Goal: Information Seeking & Learning: Check status

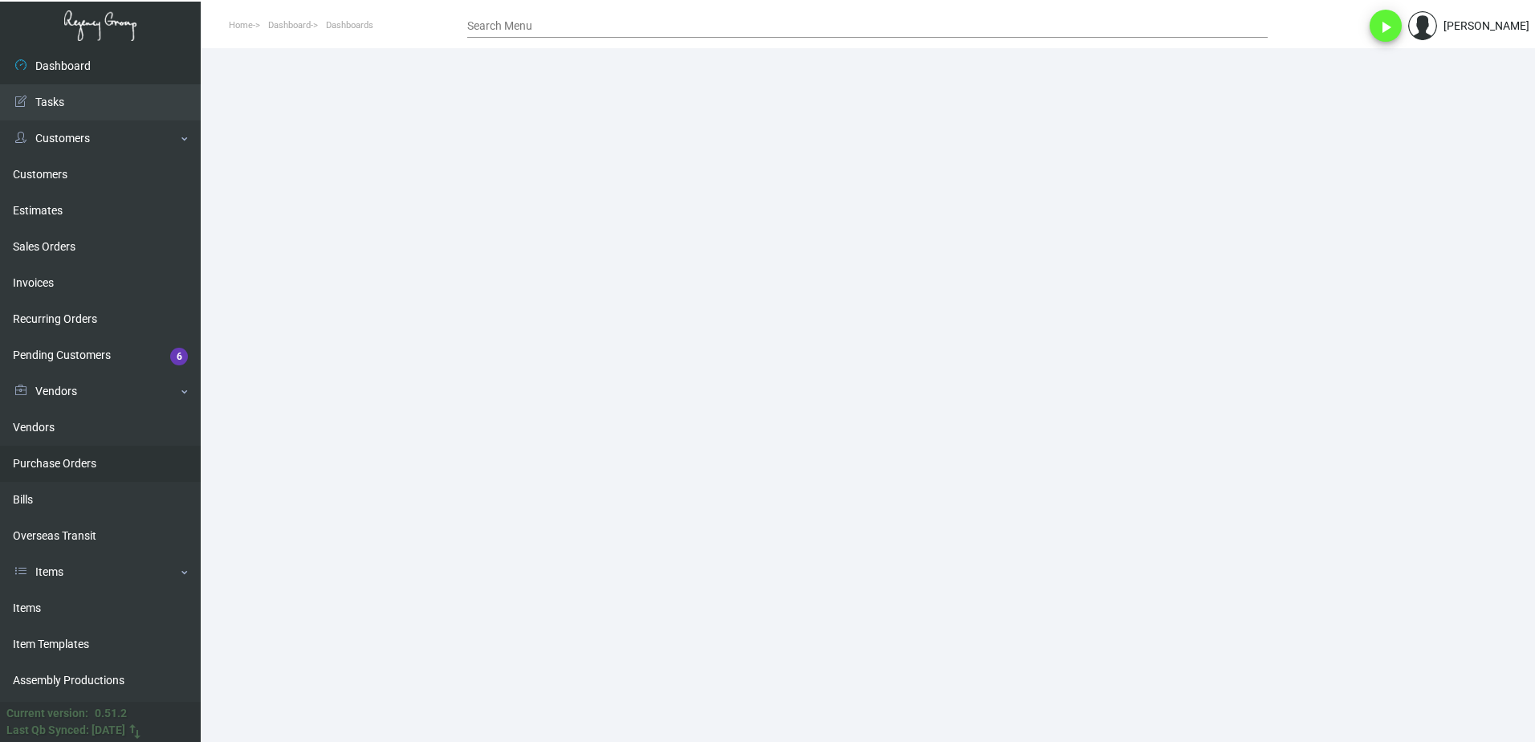
click at [44, 463] on link "Purchase Orders" at bounding box center [100, 463] width 201 height 36
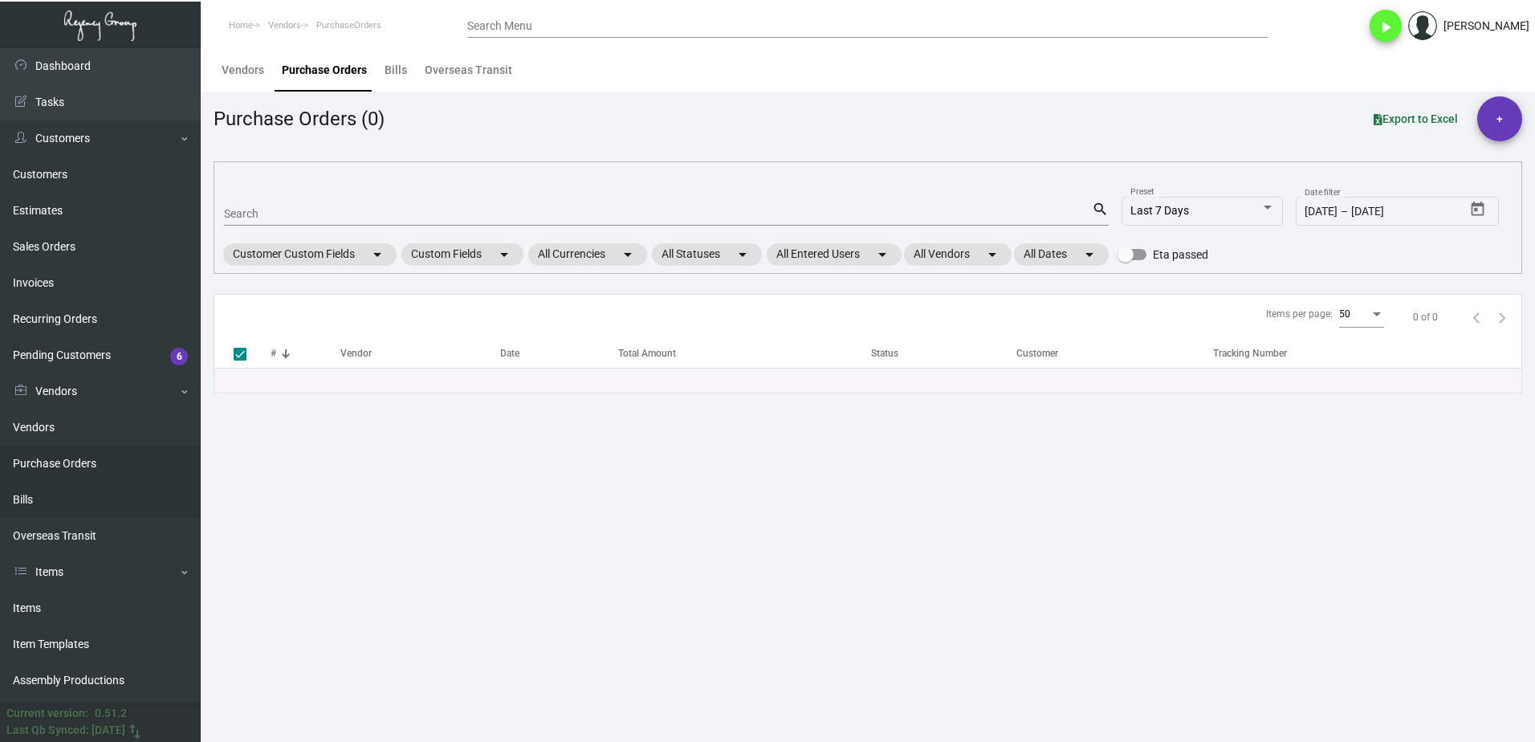
click at [52, 508] on link "Bills" at bounding box center [100, 500] width 201 height 36
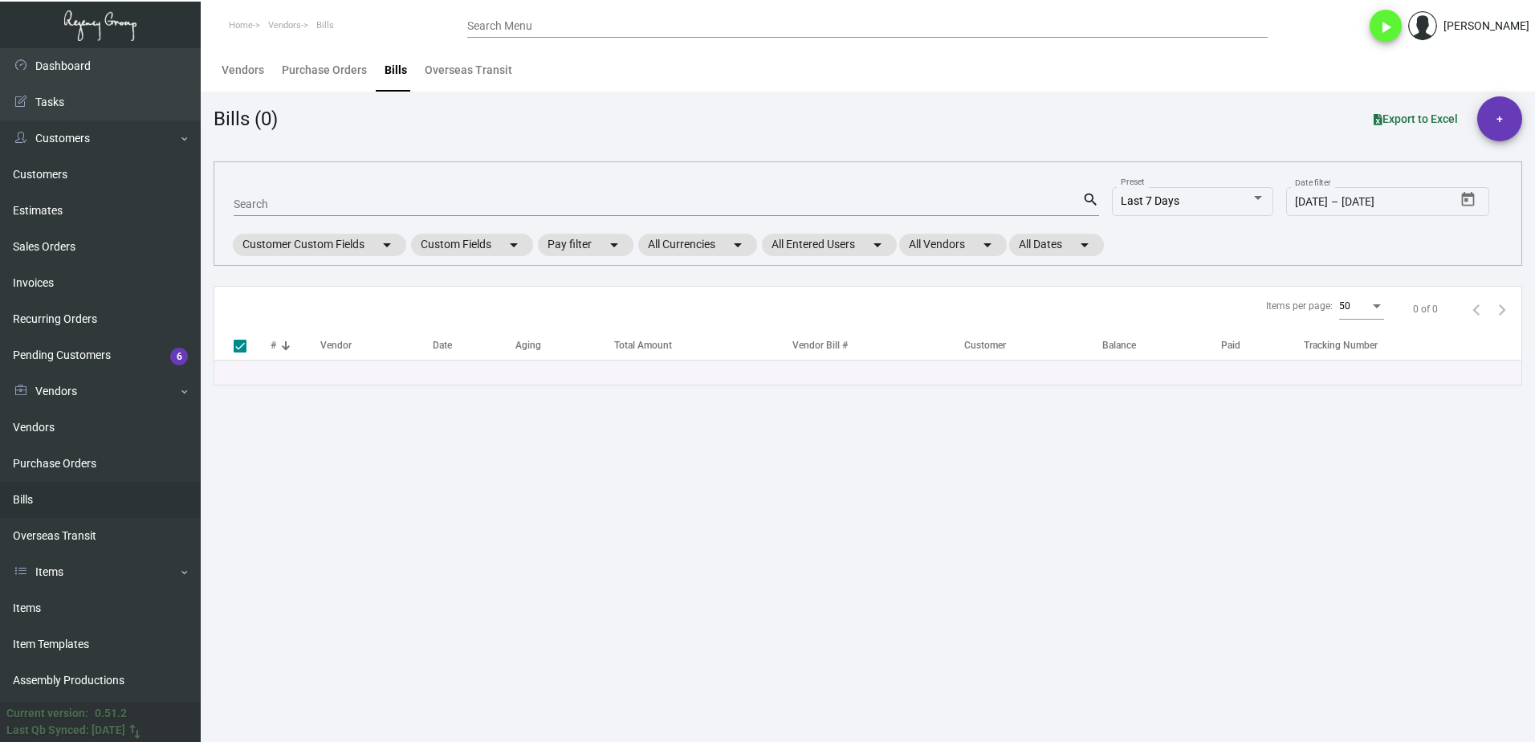
checkbox input "false"
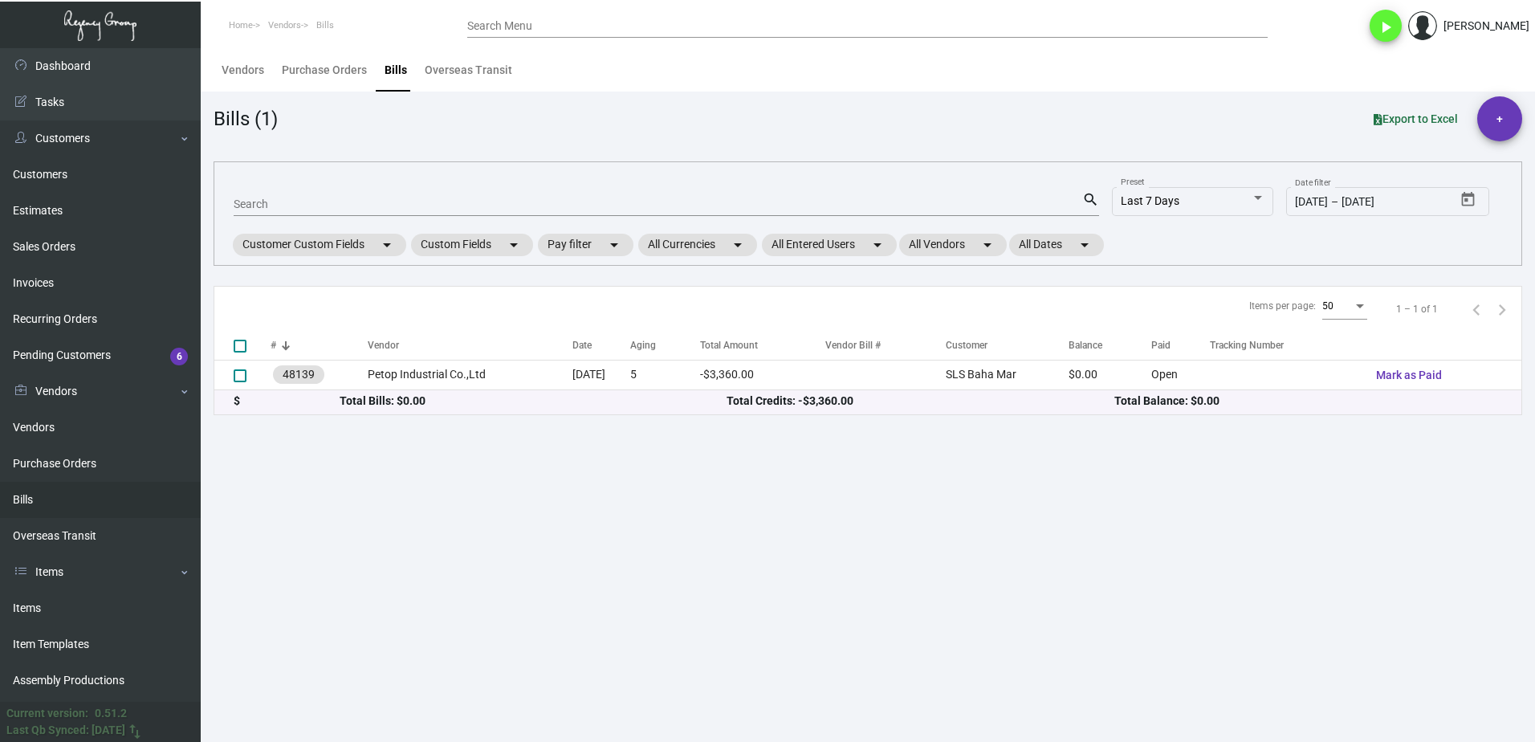
click at [341, 193] on div "Search" at bounding box center [658, 203] width 848 height 25
paste input "Beyond Manufacturing"
type input "Beyond Manufacturing"
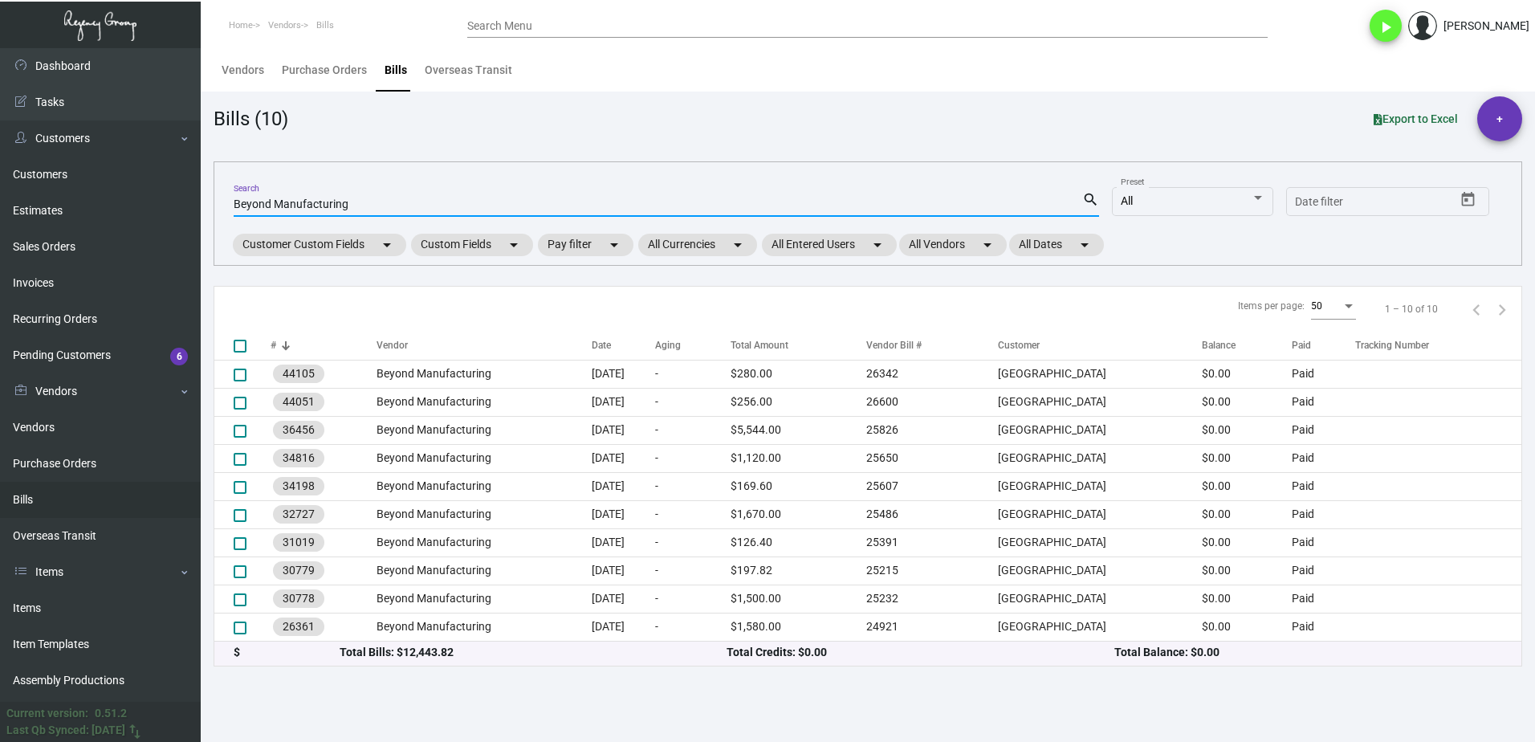
type input "Beyond Manufacturing"
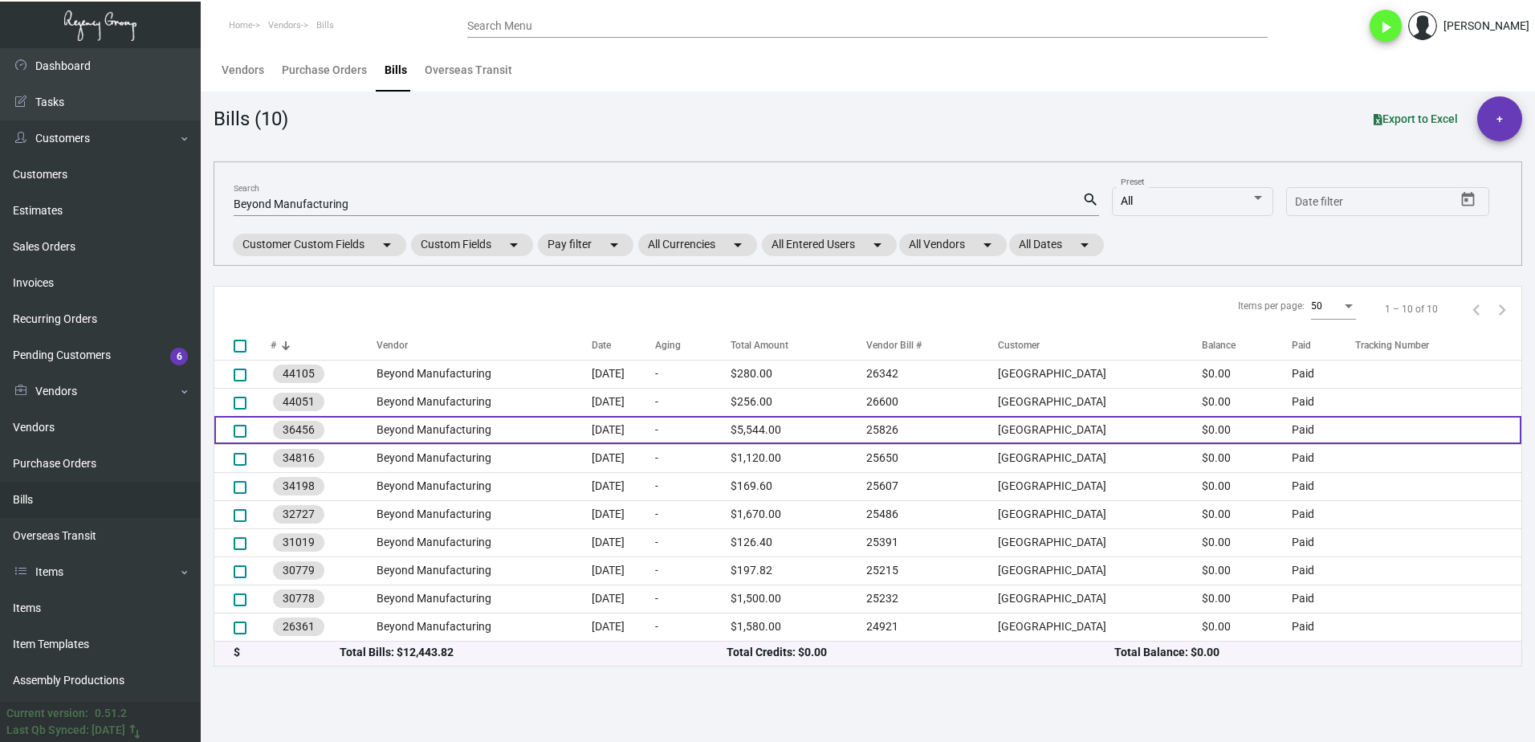
click at [655, 426] on td "[DATE]" at bounding box center [623, 430] width 63 height 28
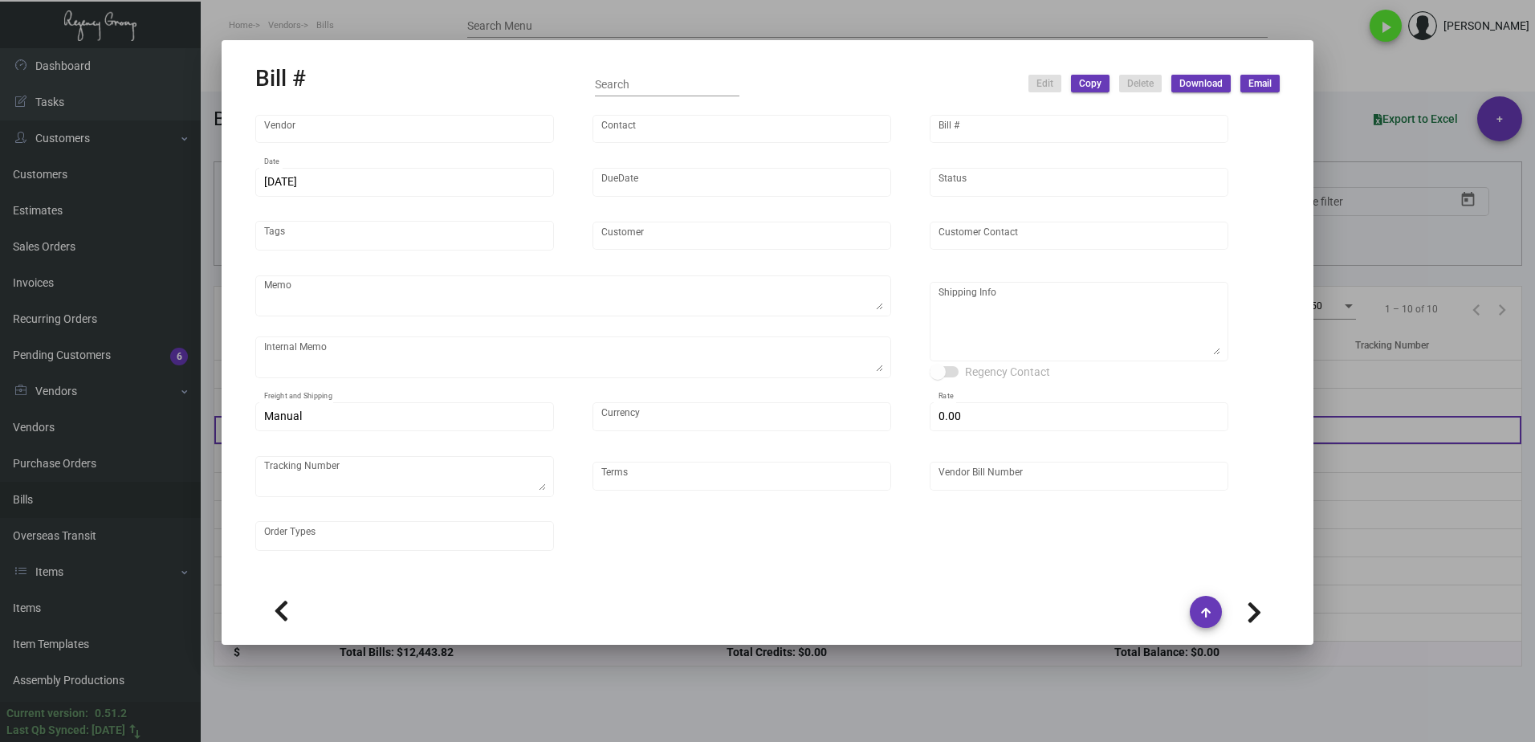
type input "Beyond Manufacturing"
type input "[PERSON_NAME]"
type input "36456"
type input "[DATE]"
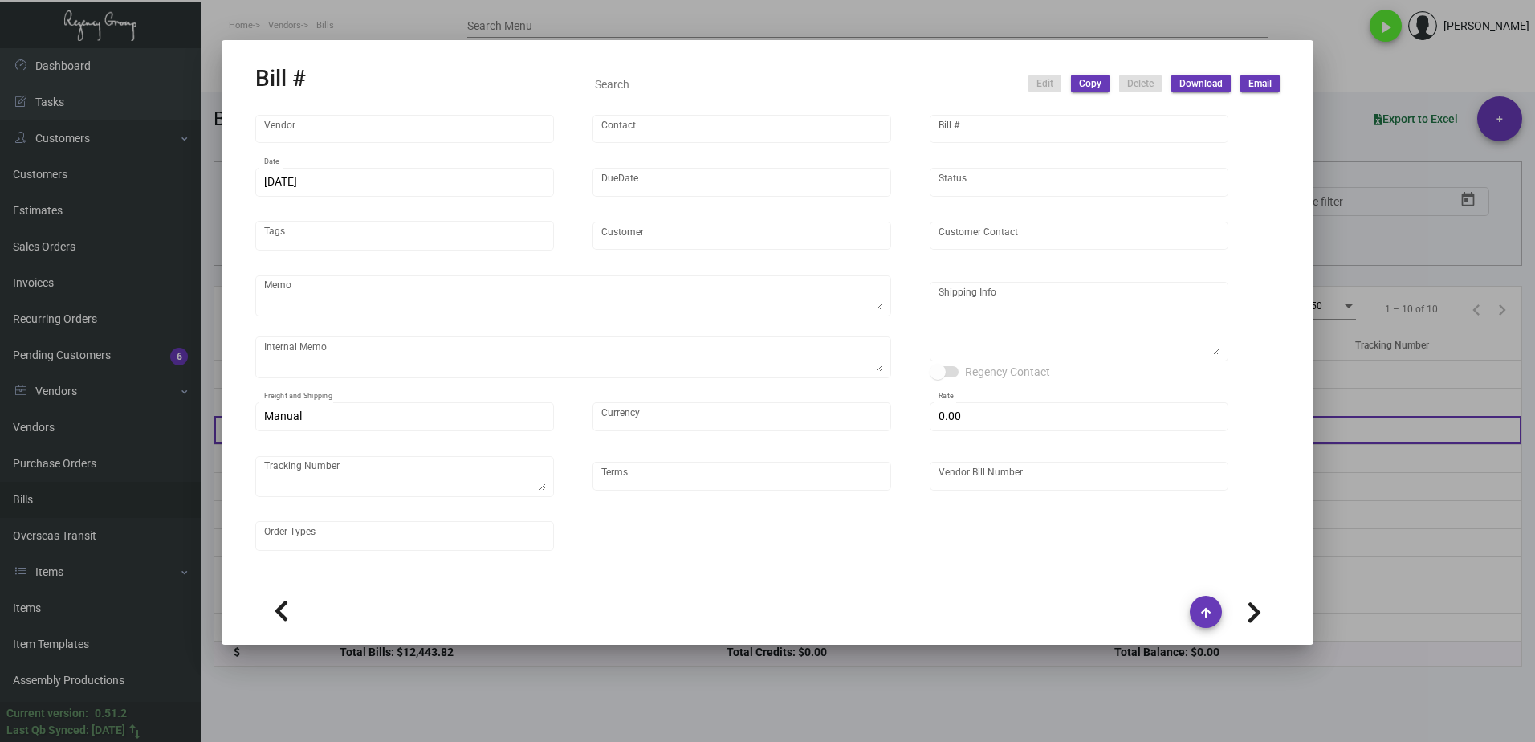
type input "[GEOGRAPHIC_DATA]"
type input "[PERSON_NAME]"
type textarea "BLIND Ship via UPS Ground Acct# 1AY276."
type textarea "Check the boxes and let [PERSON_NAME] and [PERSON_NAME] know if and how many Pi…"
type textarea "[GEOGRAPHIC_DATA] - [GEOGRAPHIC_DATA][PERSON_NAME] [STREET_ADDRESS][PERSON_NAME…"
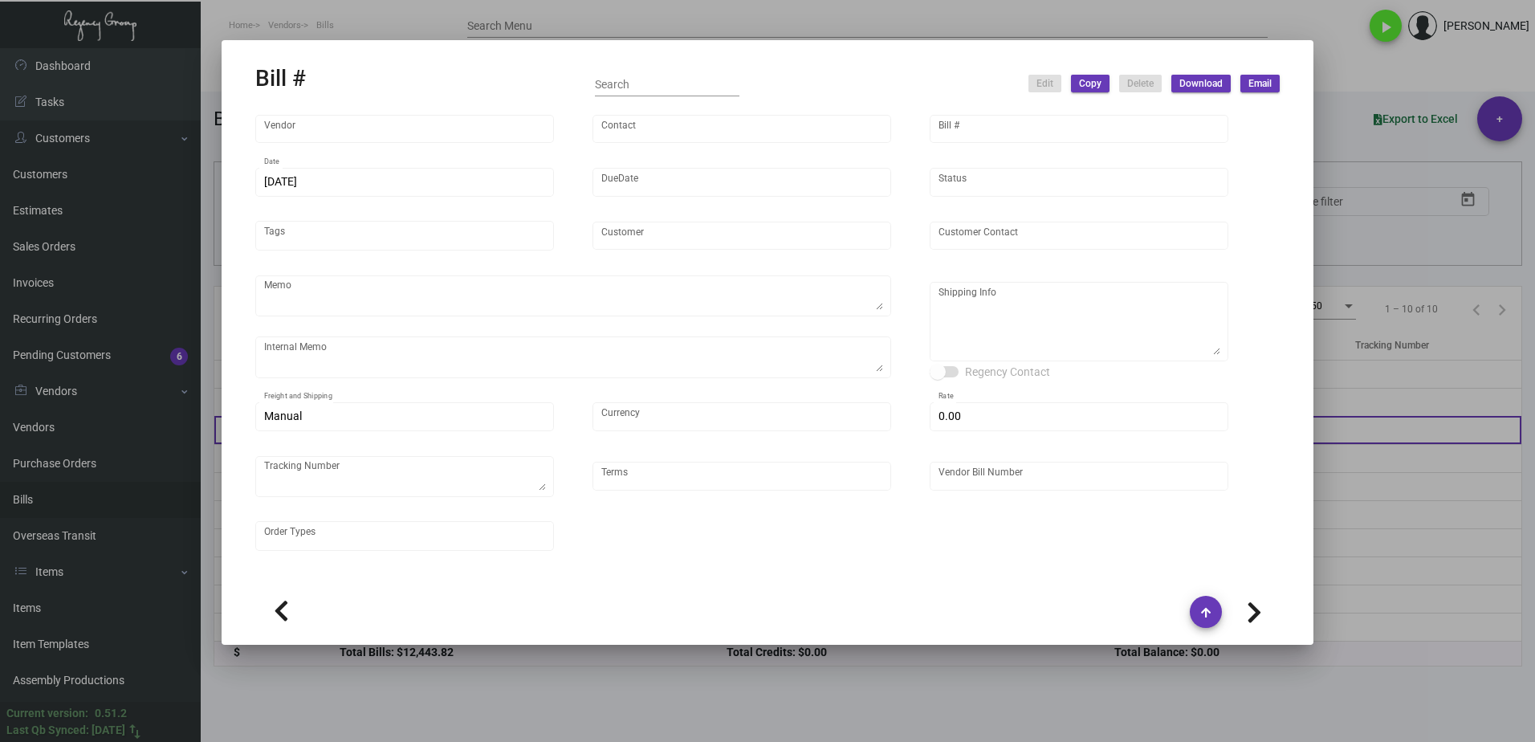
type input "United States Dollar $"
type input "$ 0.00"
type input "Credit Card with order"
type input "25826"
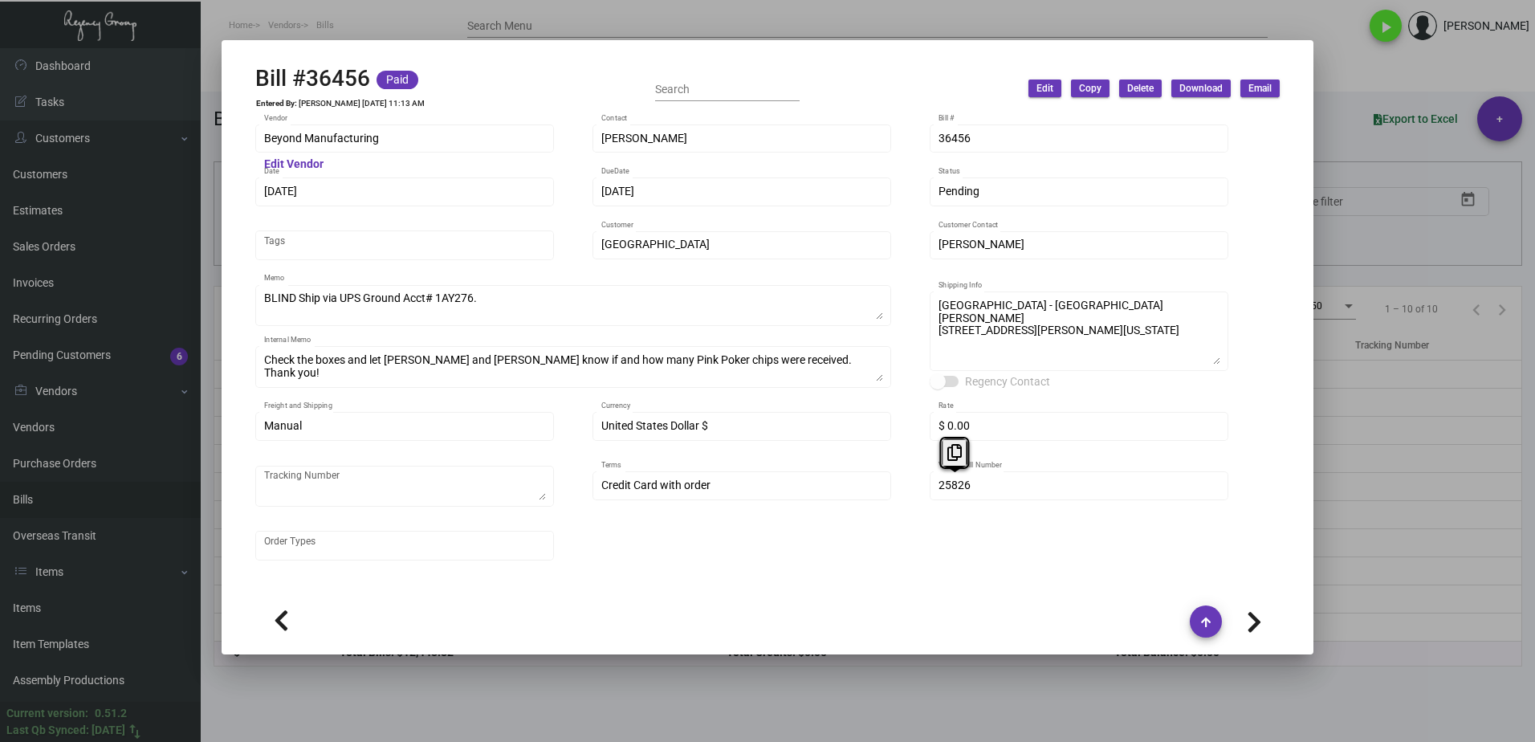
click at [901, 480] on div "Beyond Manufacturing Vendor Edit Vendor [PERSON_NAME] Contact 36456 Bill # [DAT…" at bounding box center [767, 350] width 1024 height 457
click at [965, 449] on button at bounding box center [955, 452] width 26 height 29
